Goal: Information Seeking & Learning: Understand process/instructions

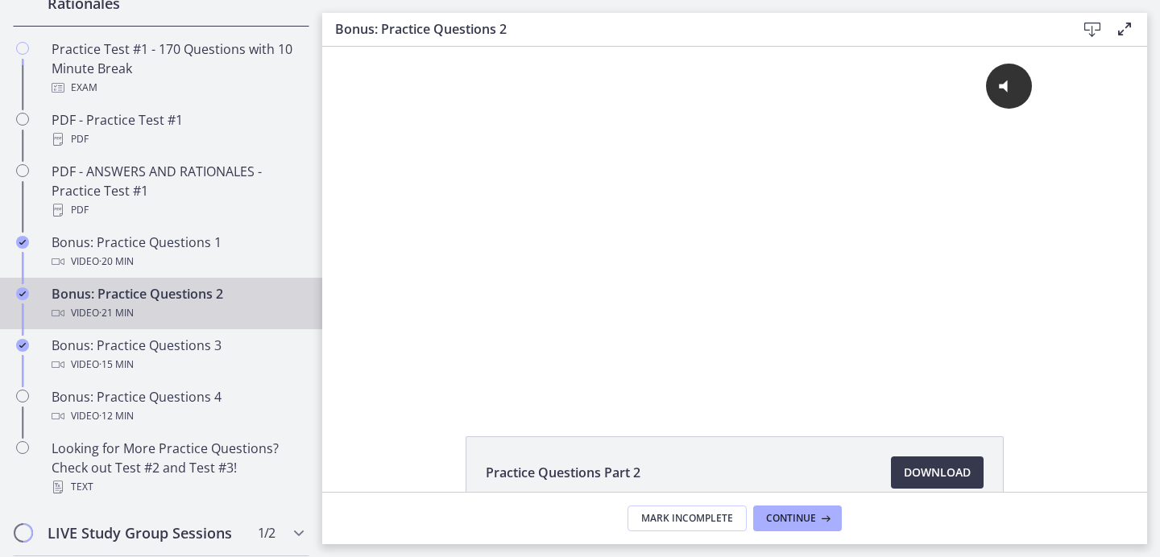
scroll to position [1319, 0]
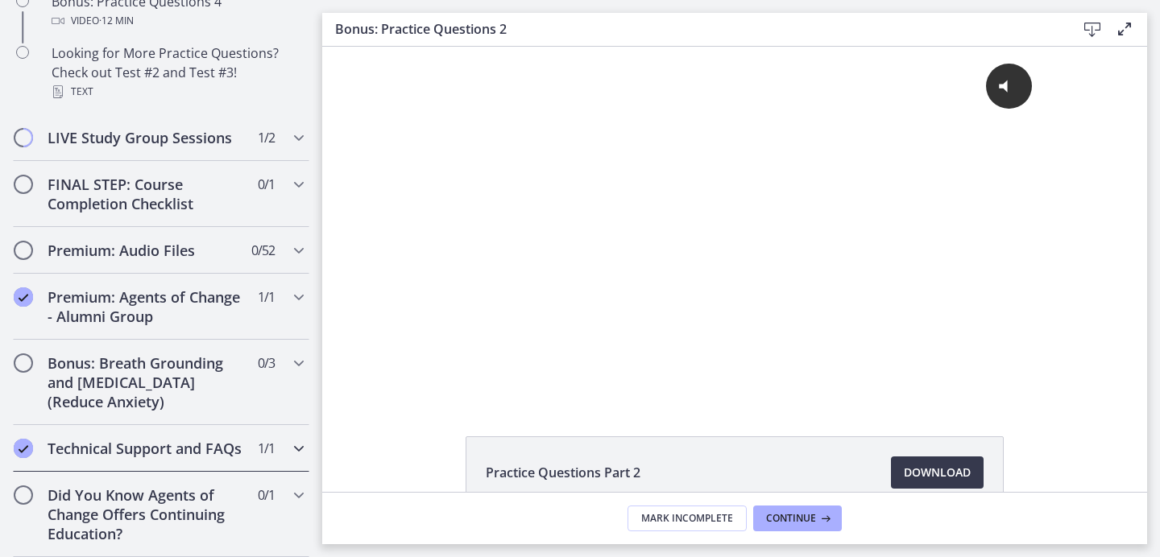
click at [237, 443] on div "Technical Support and FAQs 1 / 1 Completed" at bounding box center [161, 448] width 296 height 47
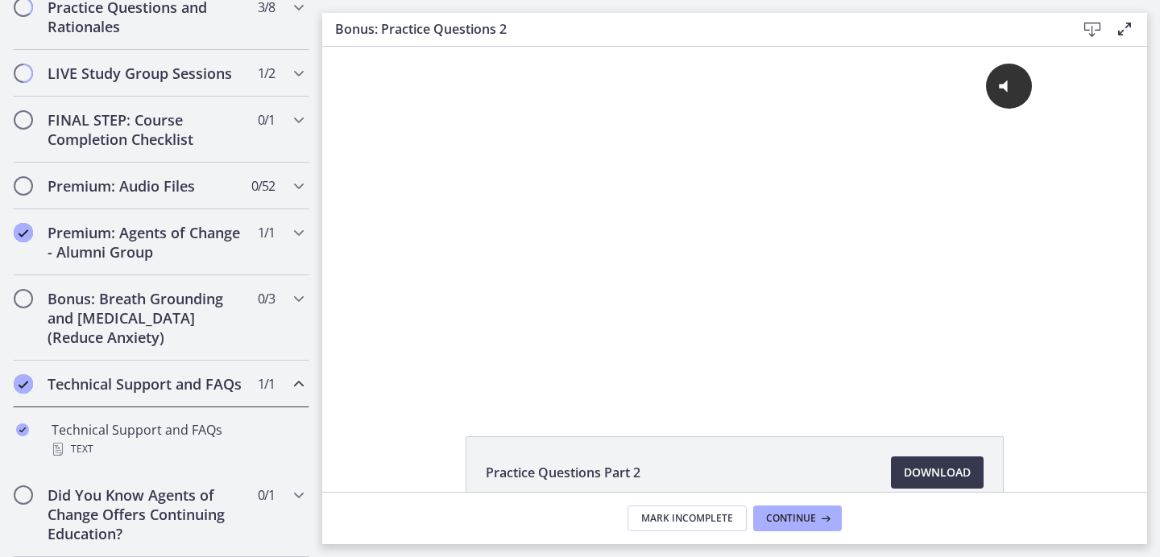
scroll to position [900, 0]
click at [244, 319] on div "Bonus: Breath Grounding and Guided Imagery (Reduce Anxiety) 0 / 3 Completed" at bounding box center [161, 317] width 296 height 85
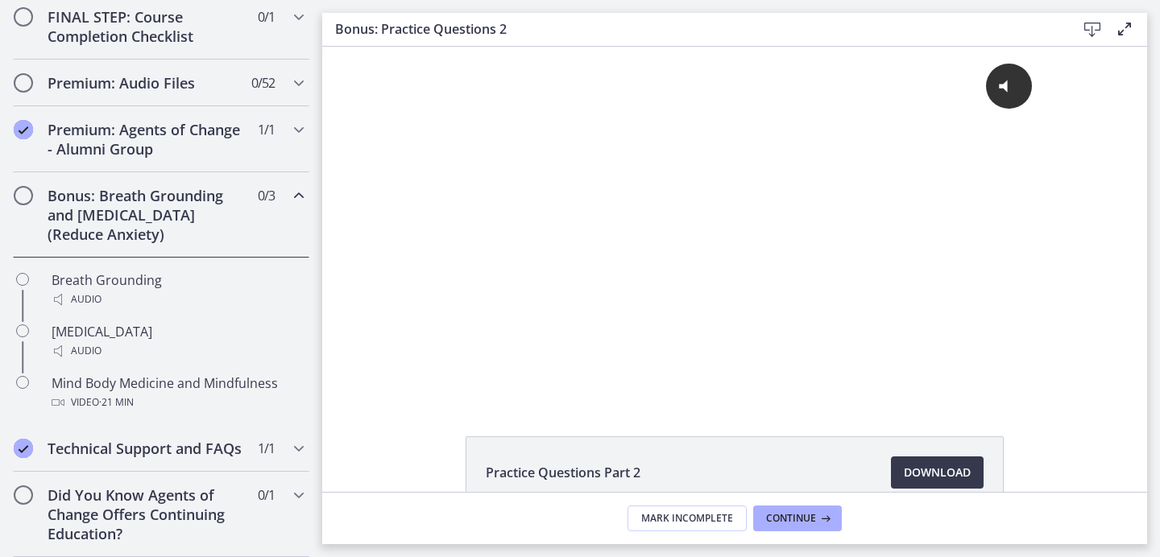
scroll to position [1003, 0]
click at [222, 477] on div "Did You Know Agents of Change Offers Continuing Education? 0 / 1 Completed" at bounding box center [161, 514] width 296 height 85
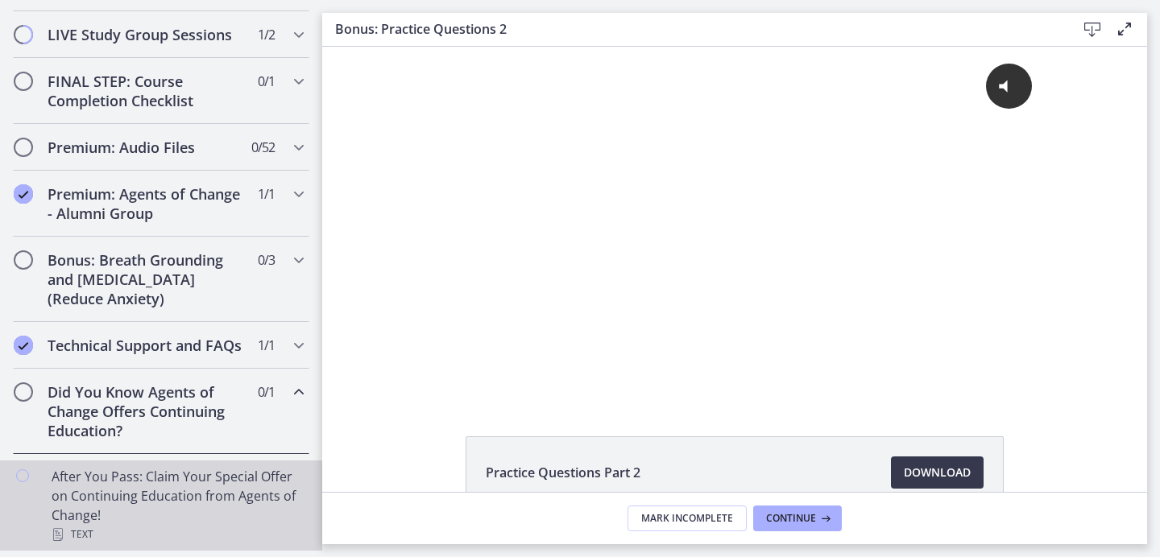
click at [222, 477] on div "After You Pass: Claim Your Special Offer on Continuing Education from Agents of…" at bounding box center [177, 505] width 251 height 77
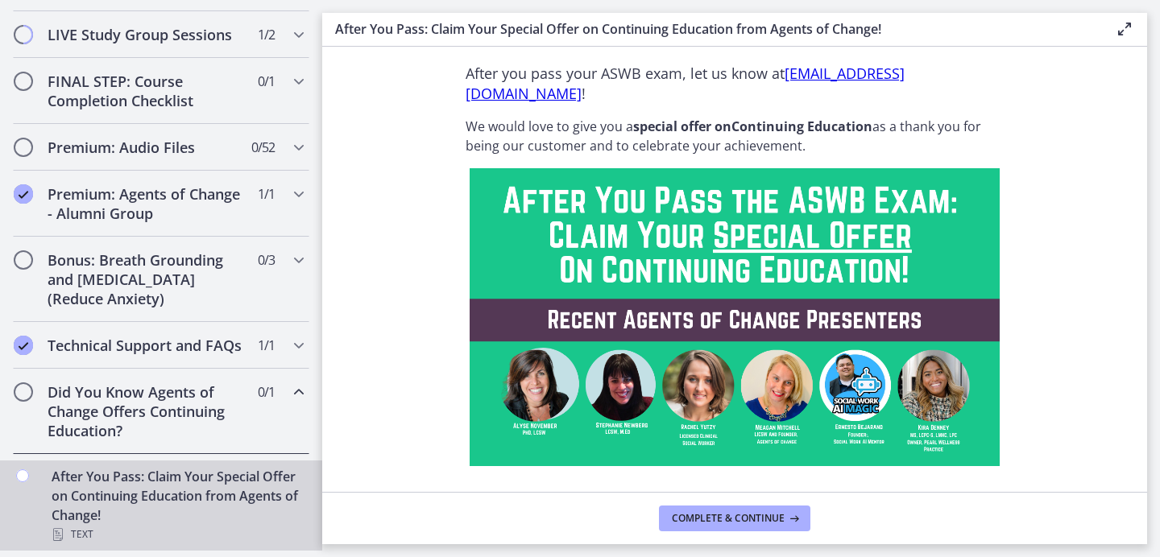
scroll to position [30, 0]
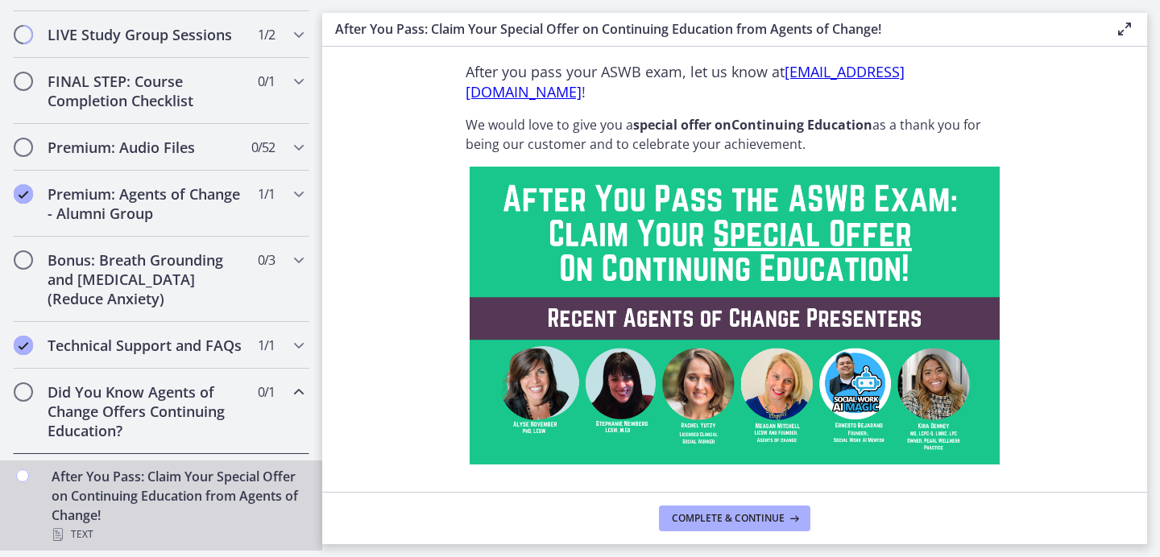
drag, startPoint x: 695, startPoint y: 90, endPoint x: 461, endPoint y: 89, distance: 234.4
click at [465, 89] on span "After you pass your ASWB exam, let us know at contact@agentsofchangeprep.com !" at bounding box center [684, 81] width 439 height 39
copy link "contact@agentsofchangeprep.com"
click at [779, 515] on span "Complete & continue" at bounding box center [728, 518] width 113 height 13
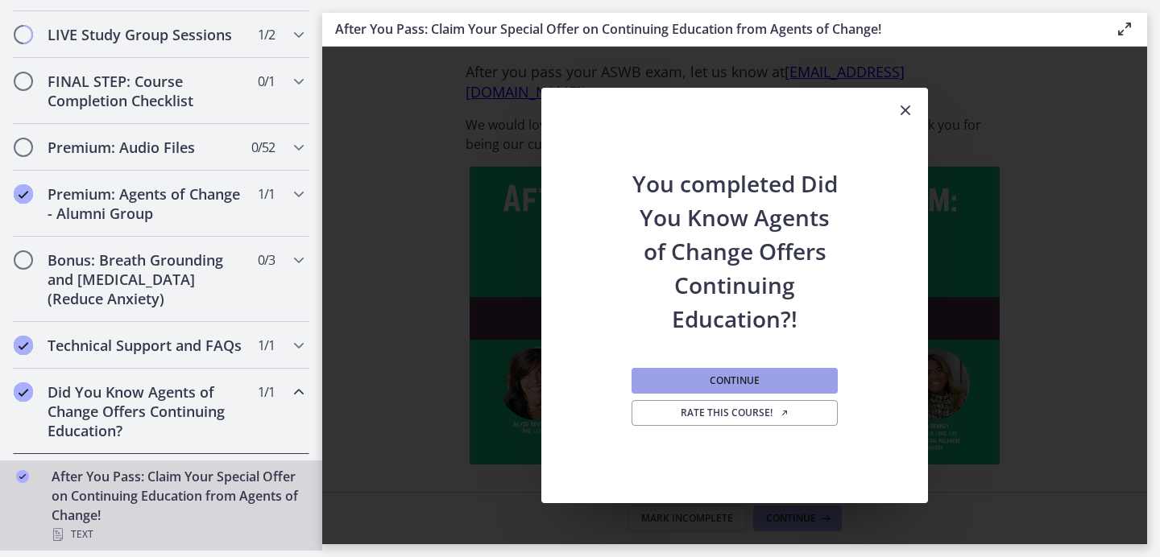
click at [742, 383] on span "Continue" at bounding box center [734, 380] width 50 height 13
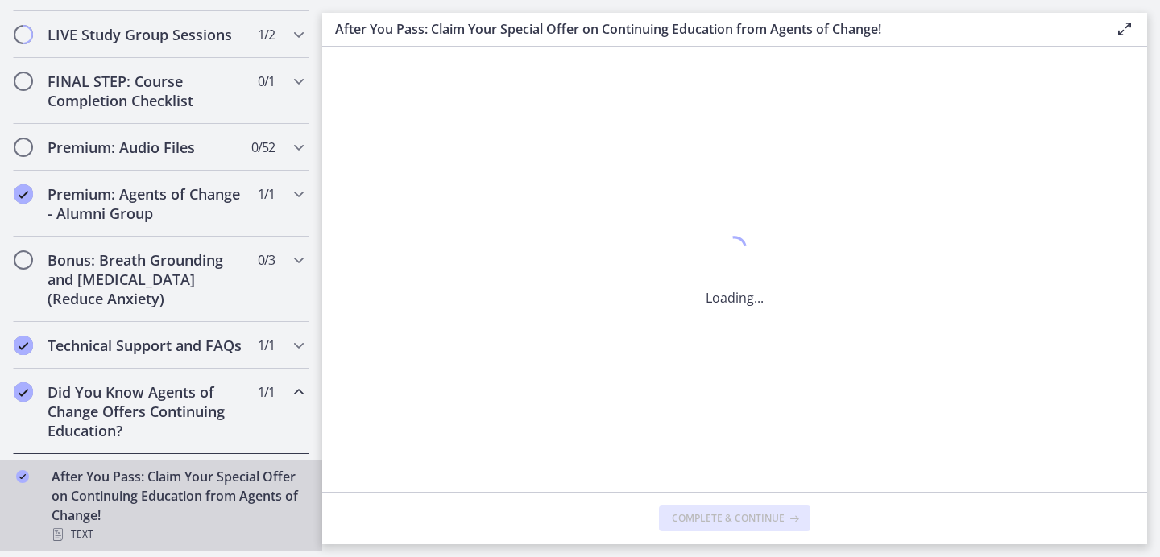
scroll to position [0, 0]
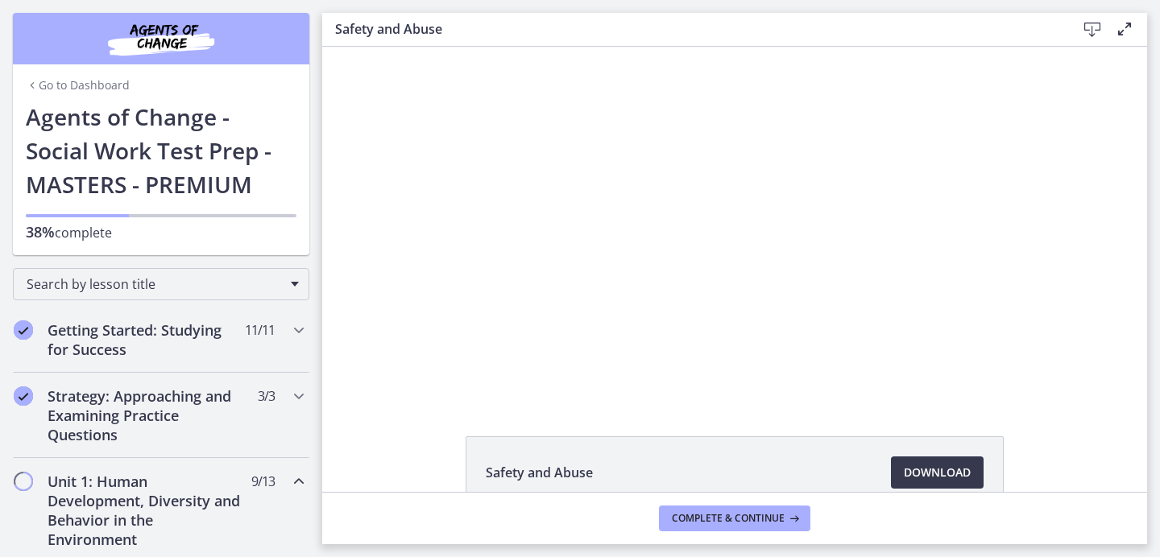
click at [102, 86] on link "Go to Dashboard" at bounding box center [78, 85] width 104 height 16
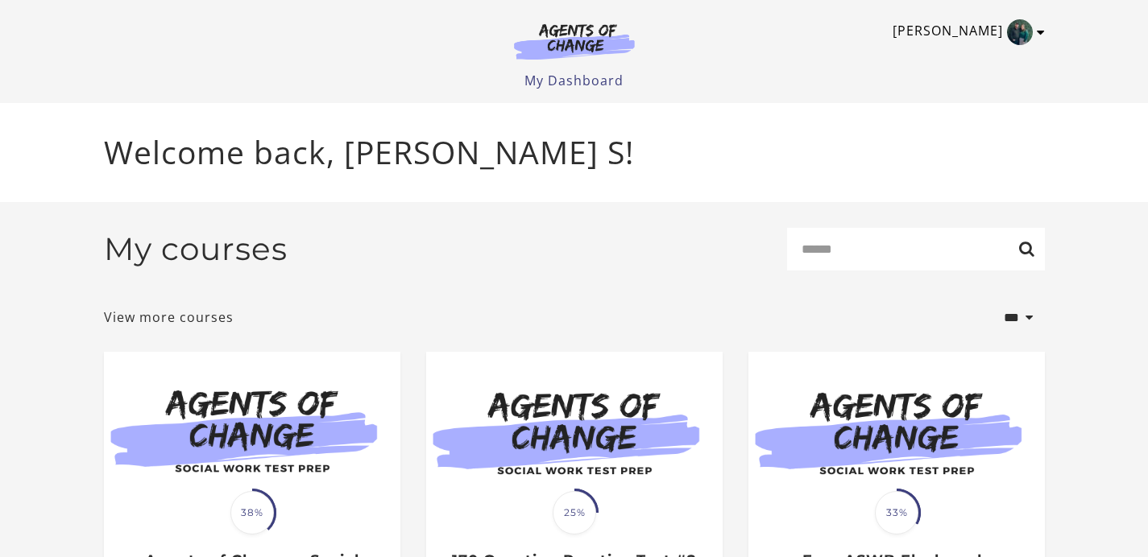
click at [1035, 30] on link "[PERSON_NAME]" at bounding box center [964, 32] width 144 height 26
click at [985, 64] on link "My Account" at bounding box center [978, 58] width 142 height 27
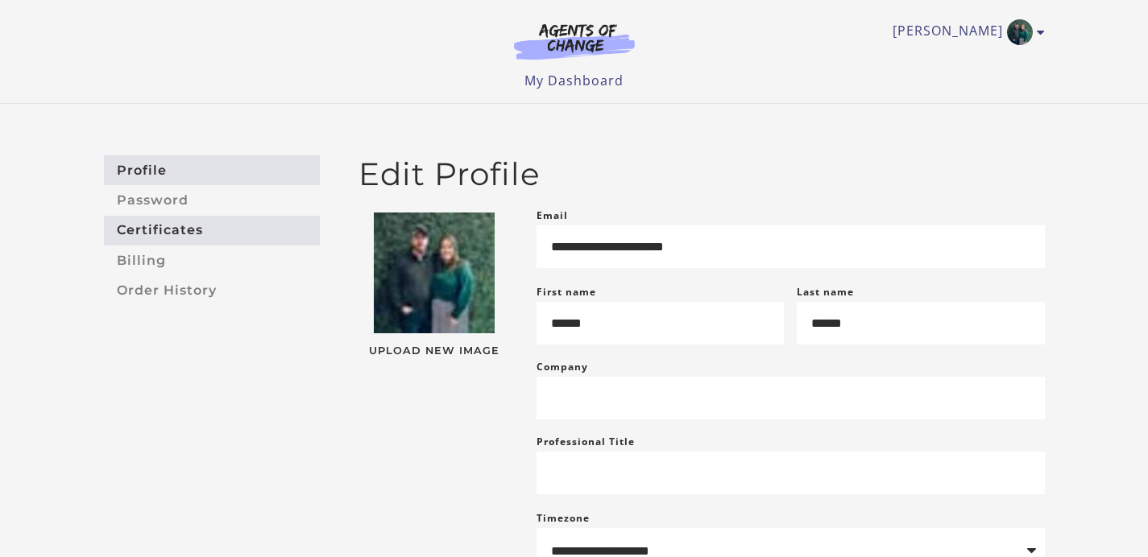
click at [236, 230] on link "Certificates" at bounding box center [212, 231] width 216 height 30
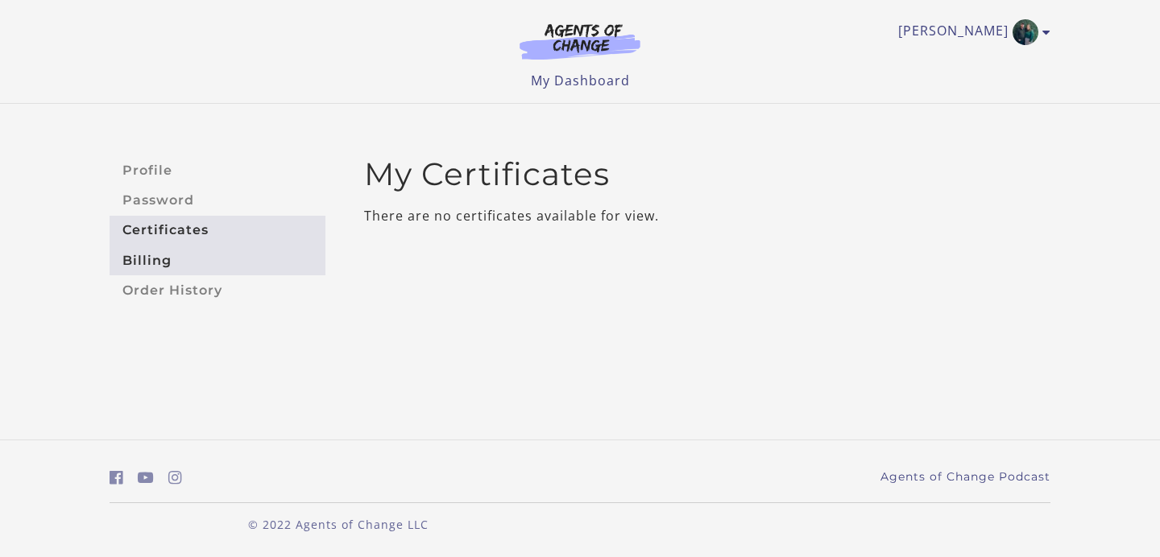
click at [236, 260] on link "Billing" at bounding box center [218, 261] width 216 height 30
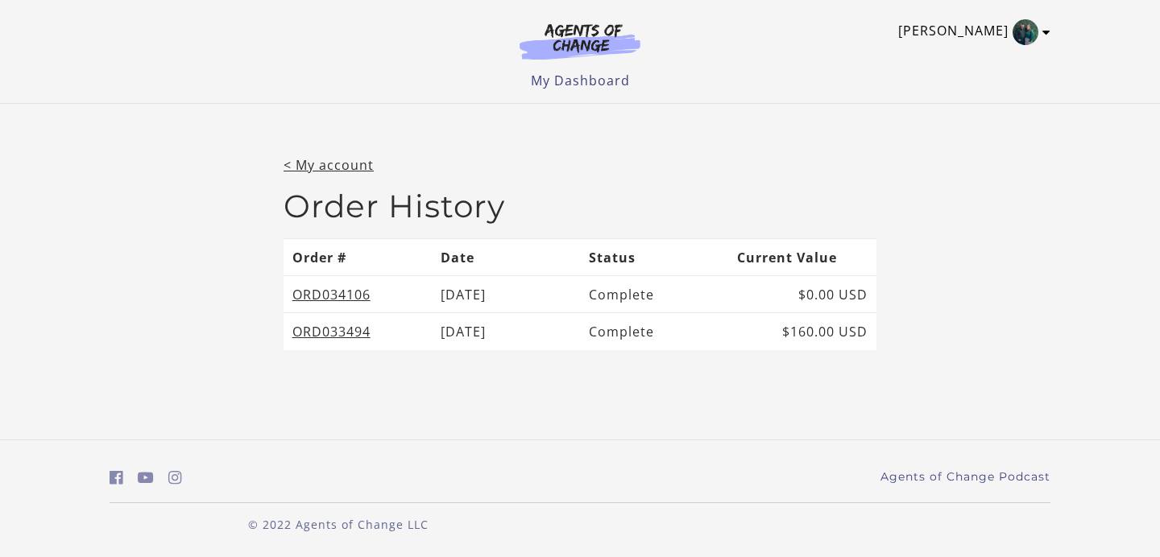
click at [1034, 28] on img "Toggle menu" at bounding box center [1025, 32] width 26 height 26
click at [991, 59] on link "My Account" at bounding box center [983, 58] width 142 height 27
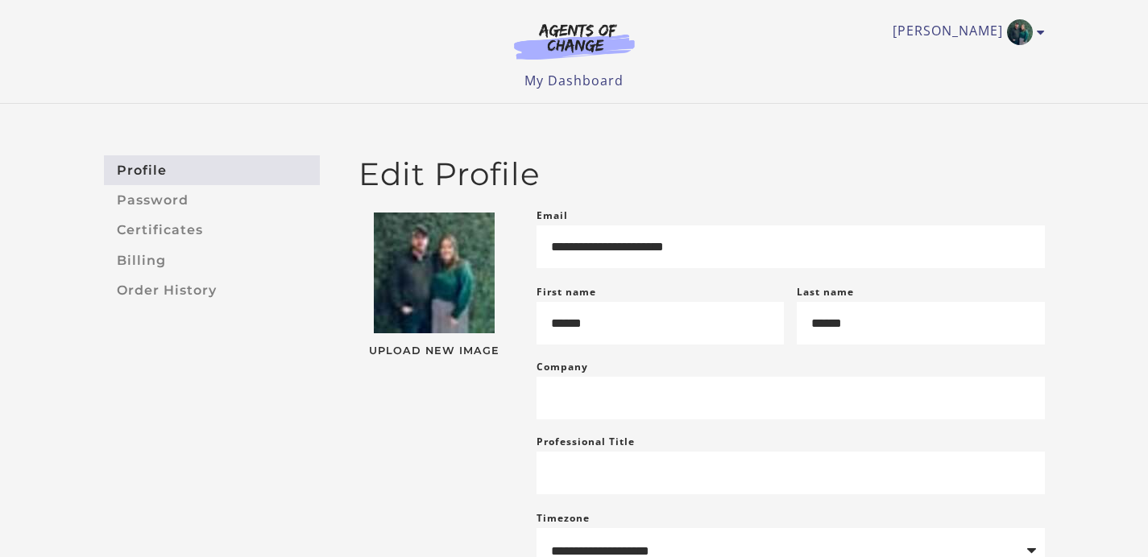
click at [589, 60] on section at bounding box center [574, 45] width 155 height 45
click at [589, 80] on link "My Dashboard" at bounding box center [573, 81] width 99 height 18
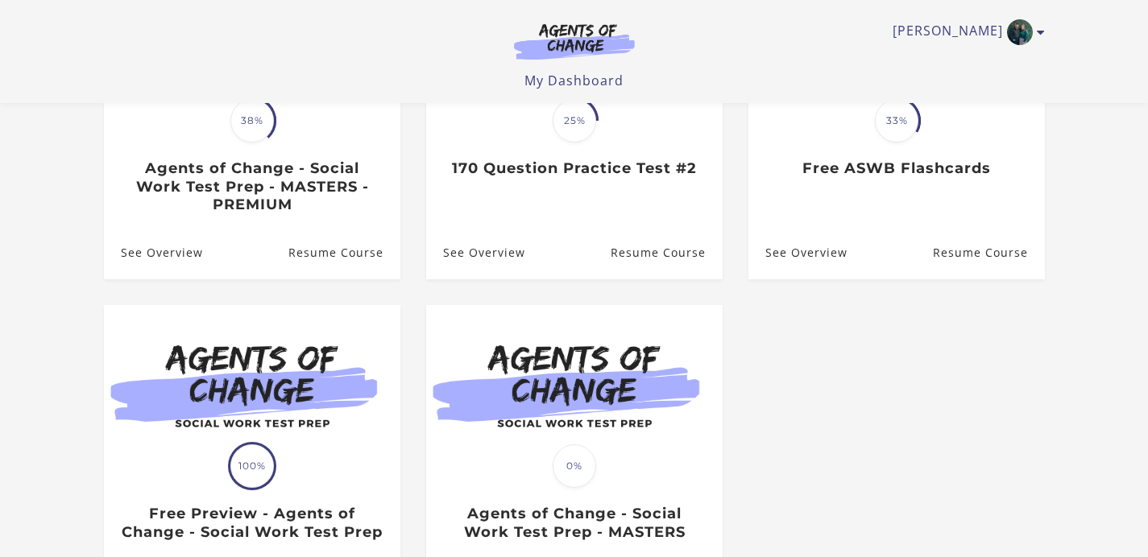
scroll to position [279, 0]
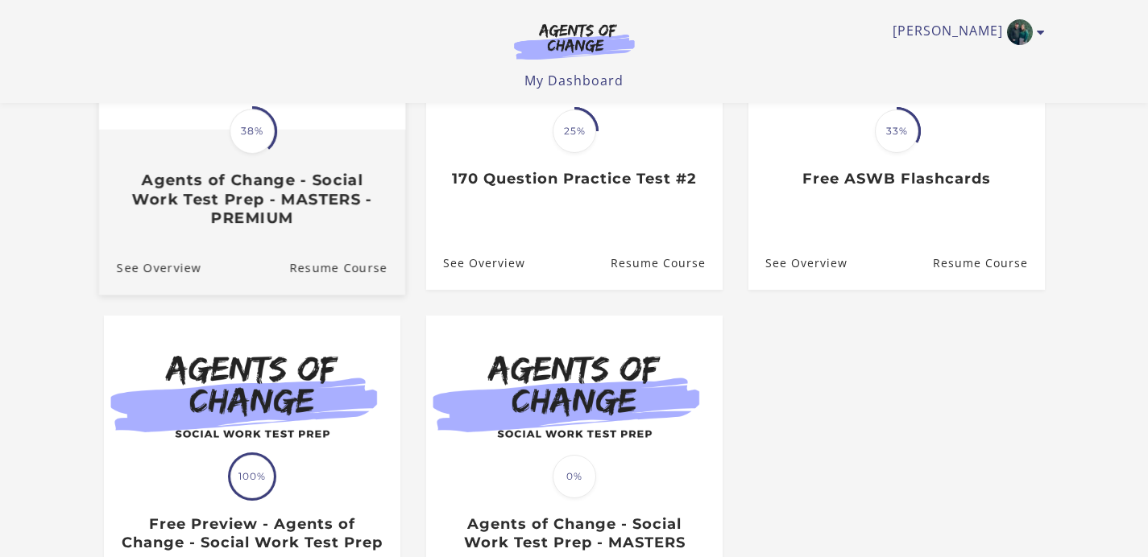
click at [345, 186] on h3 "Agents of Change - Social Work Test Prep - MASTERS - PREMIUM" at bounding box center [251, 200] width 271 height 56
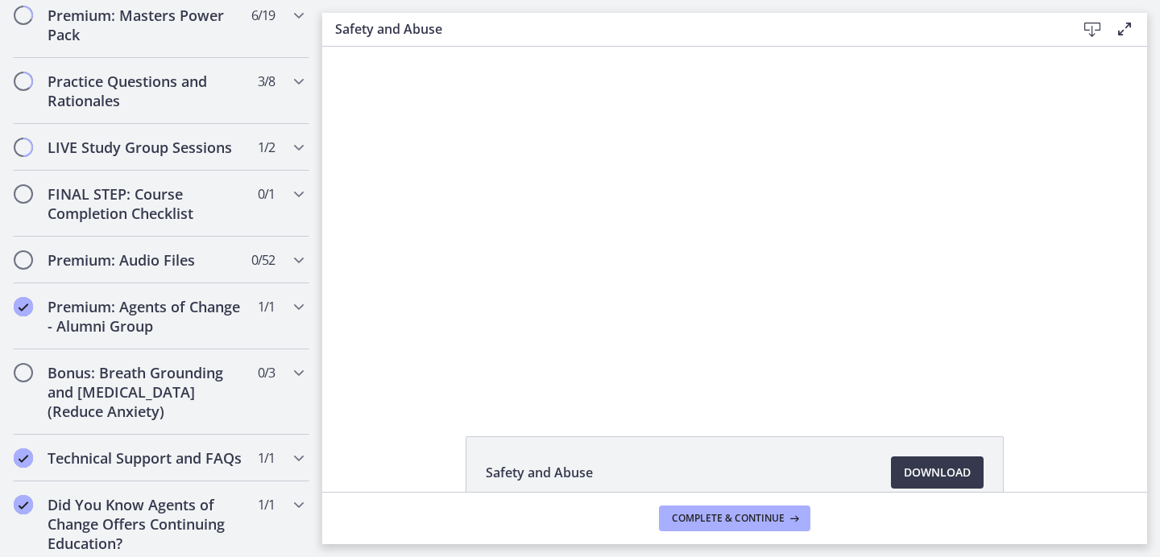
scroll to position [1615, 0]
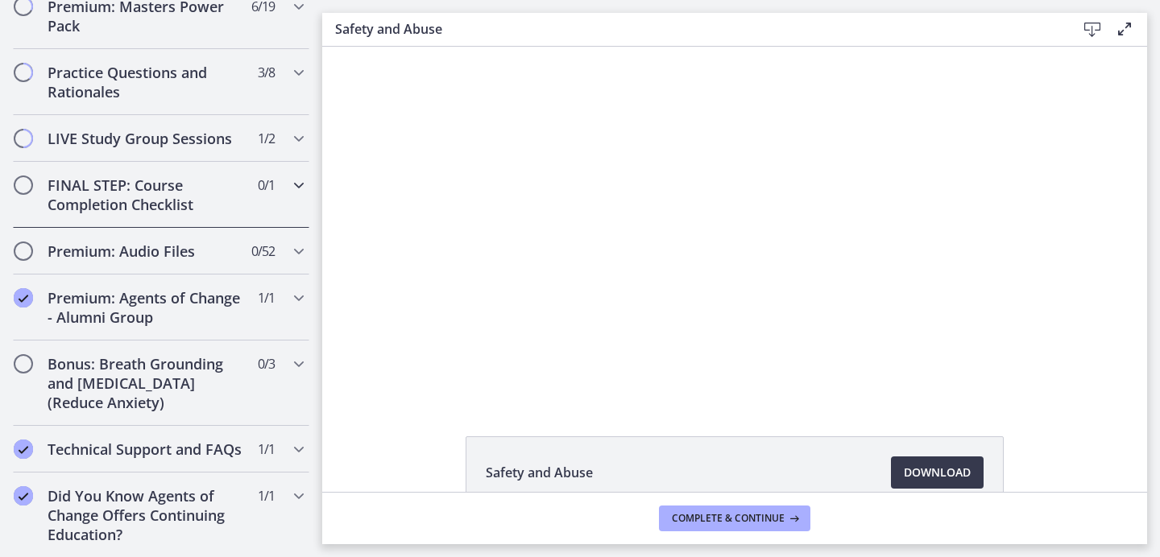
click at [220, 179] on h2 "FINAL STEP: Course Completion Checklist" at bounding box center [146, 195] width 196 height 39
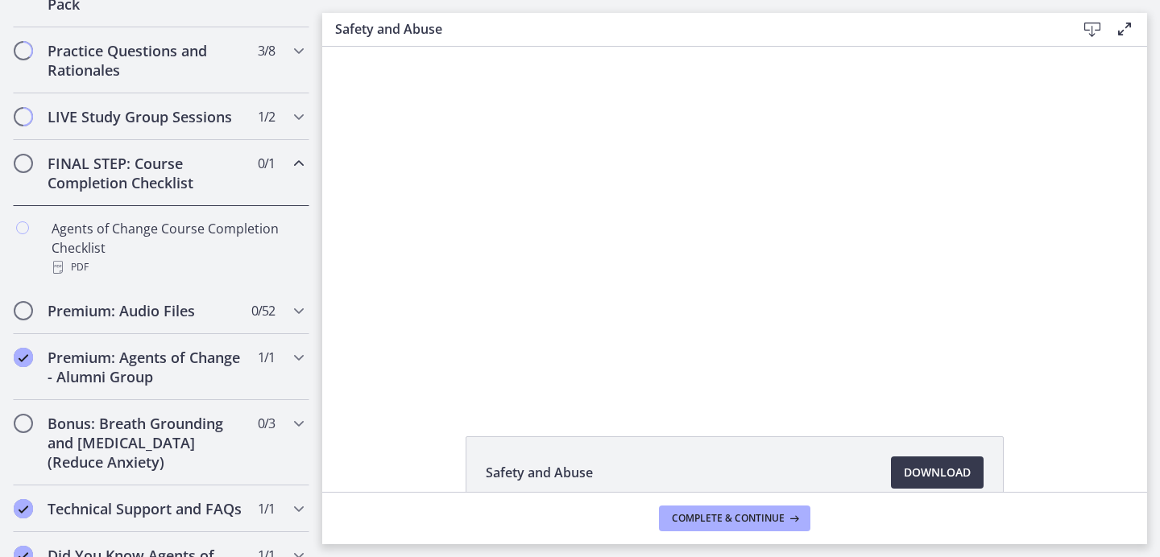
scroll to position [836, 0]
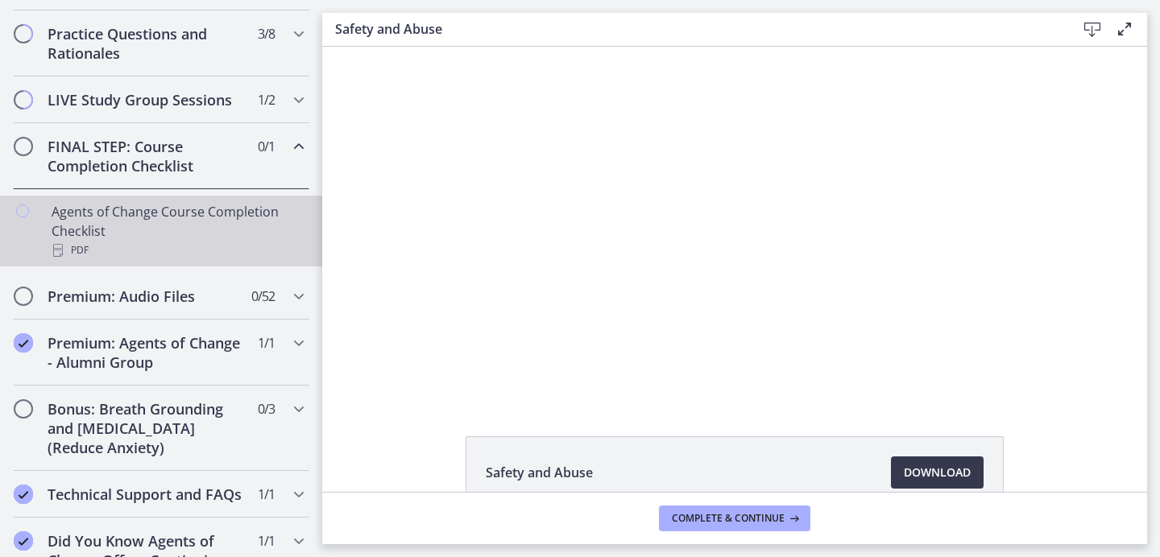
click at [210, 218] on link "Agents of Change Course Completion Checklist PDF" at bounding box center [161, 231] width 322 height 71
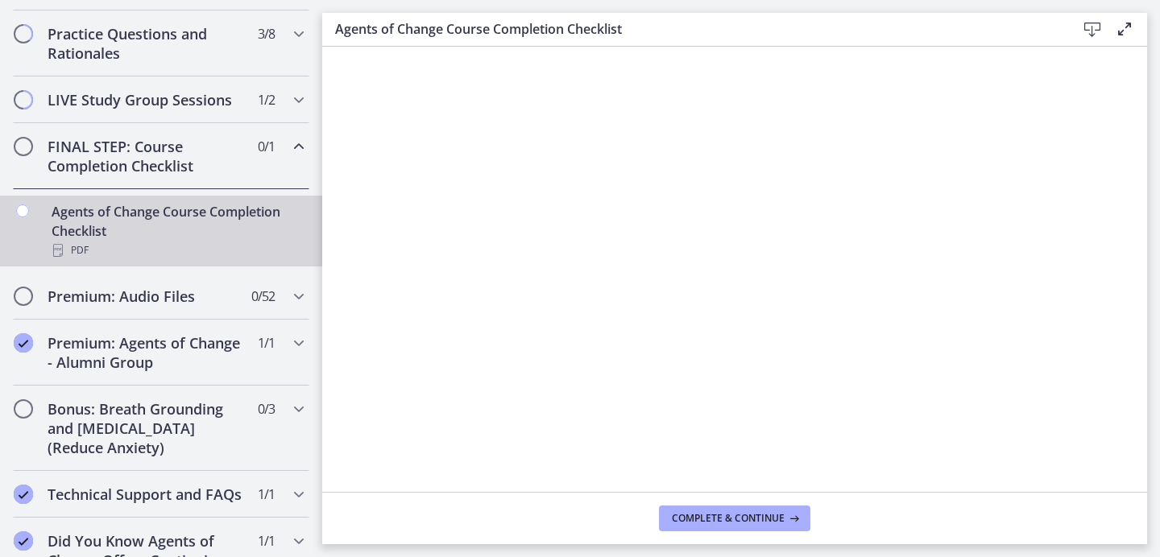
click at [124, 176] on h2 "FINAL STEP: Course Completion Checklist" at bounding box center [146, 156] width 196 height 39
